Goal: Information Seeking & Learning: Learn about a topic

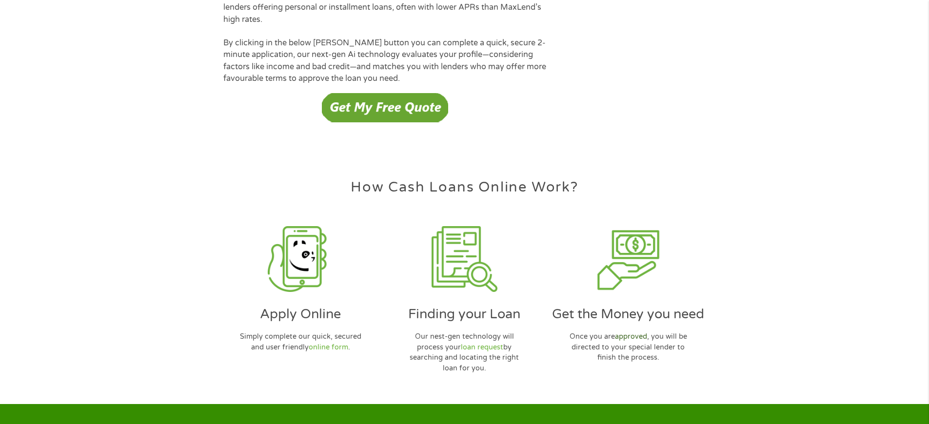
scroll to position [2820, 0]
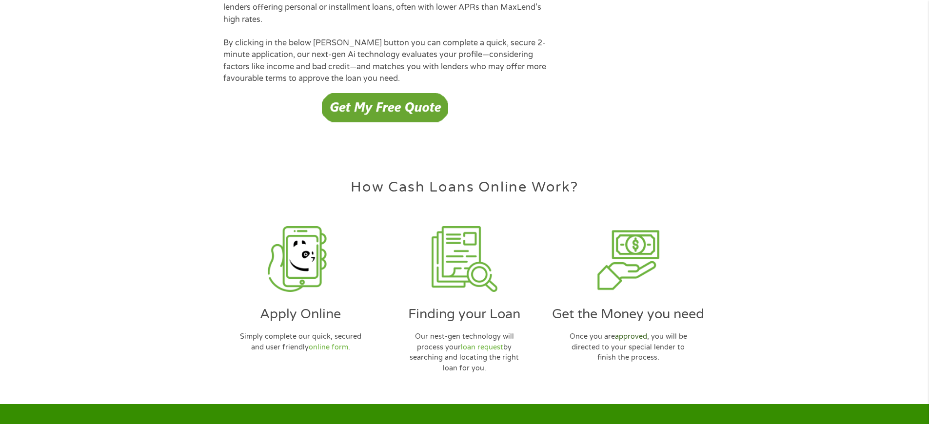
scroll to position [2820, 0]
